Goal: Task Accomplishment & Management: Manage account settings

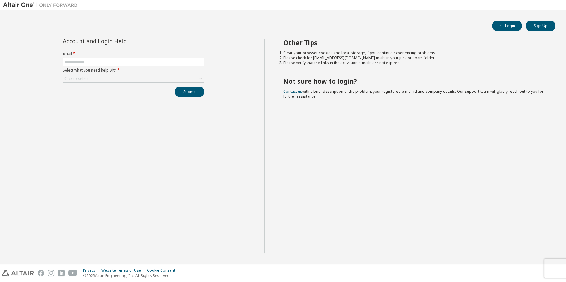
click at [110, 60] on input "text" at bounding box center [133, 61] width 139 height 5
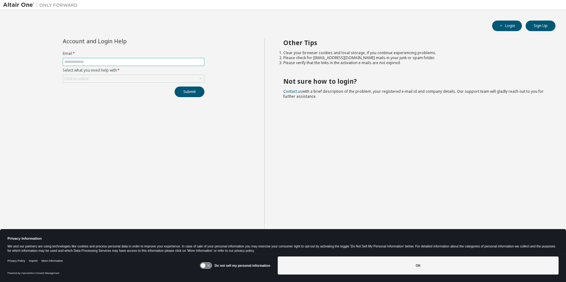
click at [123, 62] on input "text" at bounding box center [133, 61] width 139 height 5
type input "**********"
click at [114, 79] on div "Click to select" at bounding box center [133, 78] width 141 height 7
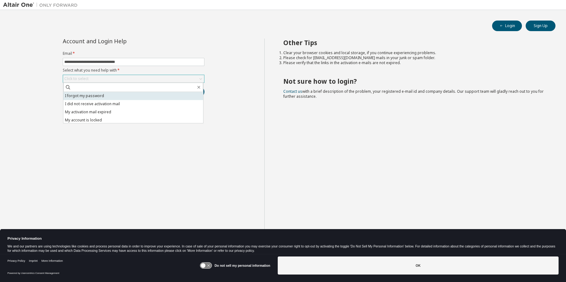
click at [120, 95] on li "I forgot my password" at bounding box center [133, 96] width 140 height 8
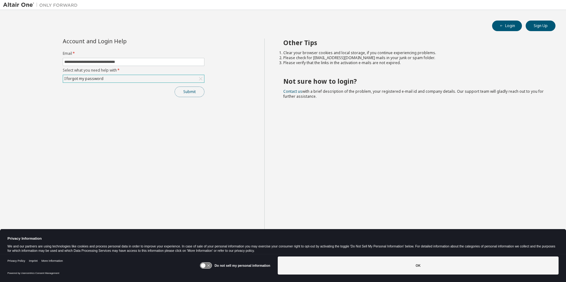
click at [198, 95] on button "Submit" at bounding box center [190, 91] width 30 height 11
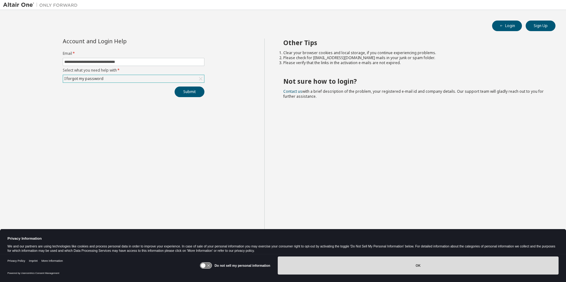
drag, startPoint x: 435, startPoint y: 271, endPoint x: 403, endPoint y: 270, distance: 32.6
click at [435, 270] on button "OK" at bounding box center [418, 265] width 281 height 18
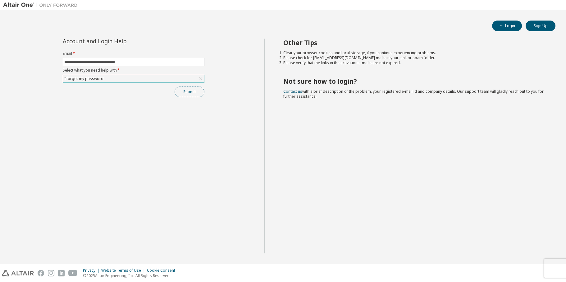
click at [188, 92] on button "Submit" at bounding box center [190, 91] width 30 height 11
